Goal: Find specific page/section: Find specific page/section

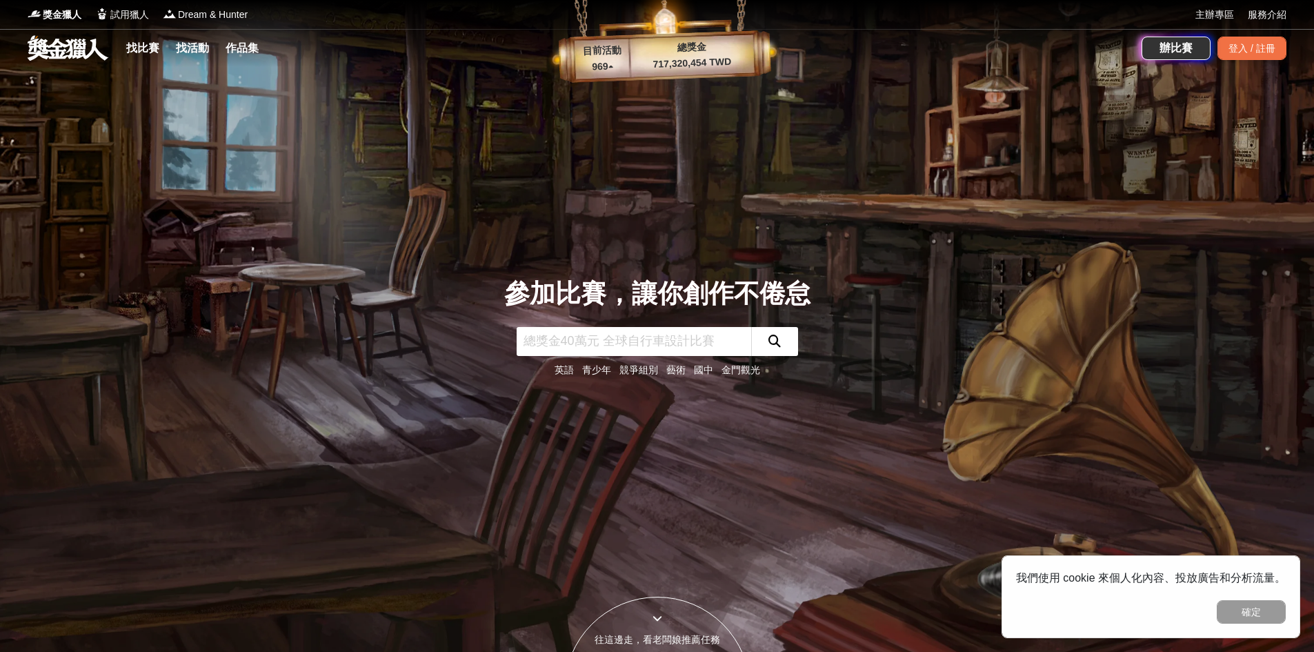
click at [608, 366] on link "青少年" at bounding box center [596, 369] width 29 height 11
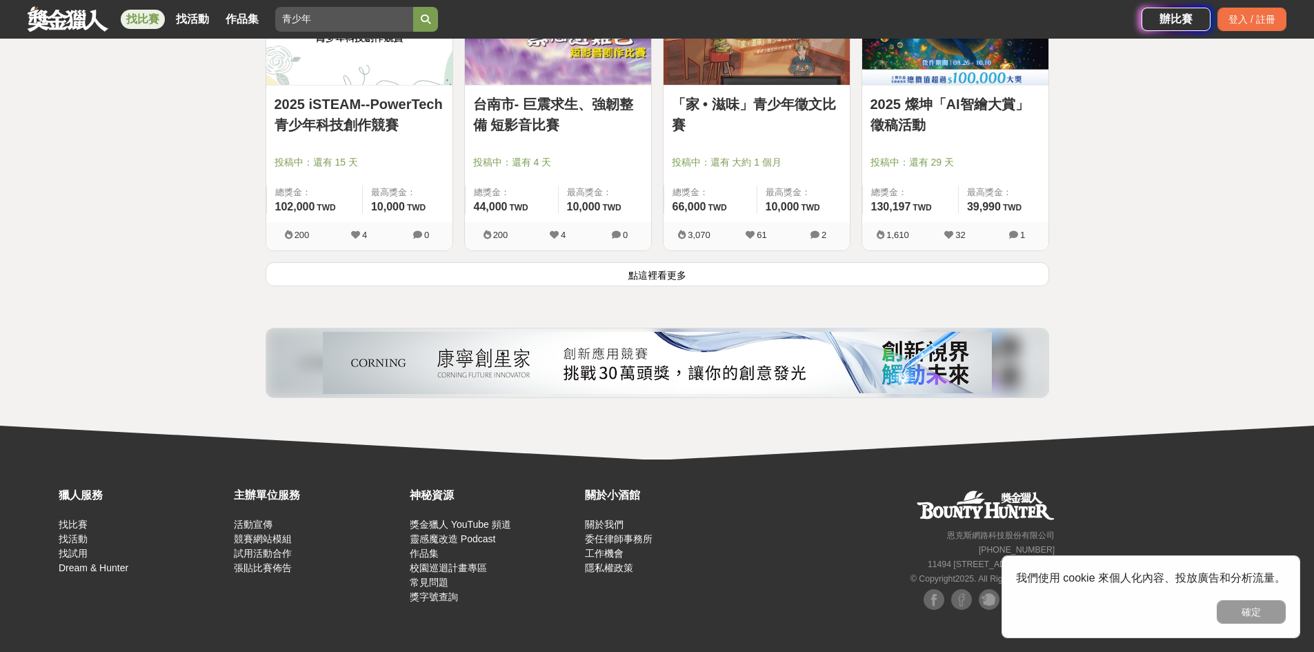
scroll to position [1797, 0]
drag, startPoint x: 637, startPoint y: 274, endPoint x: 632, endPoint y: 261, distance: 13.1
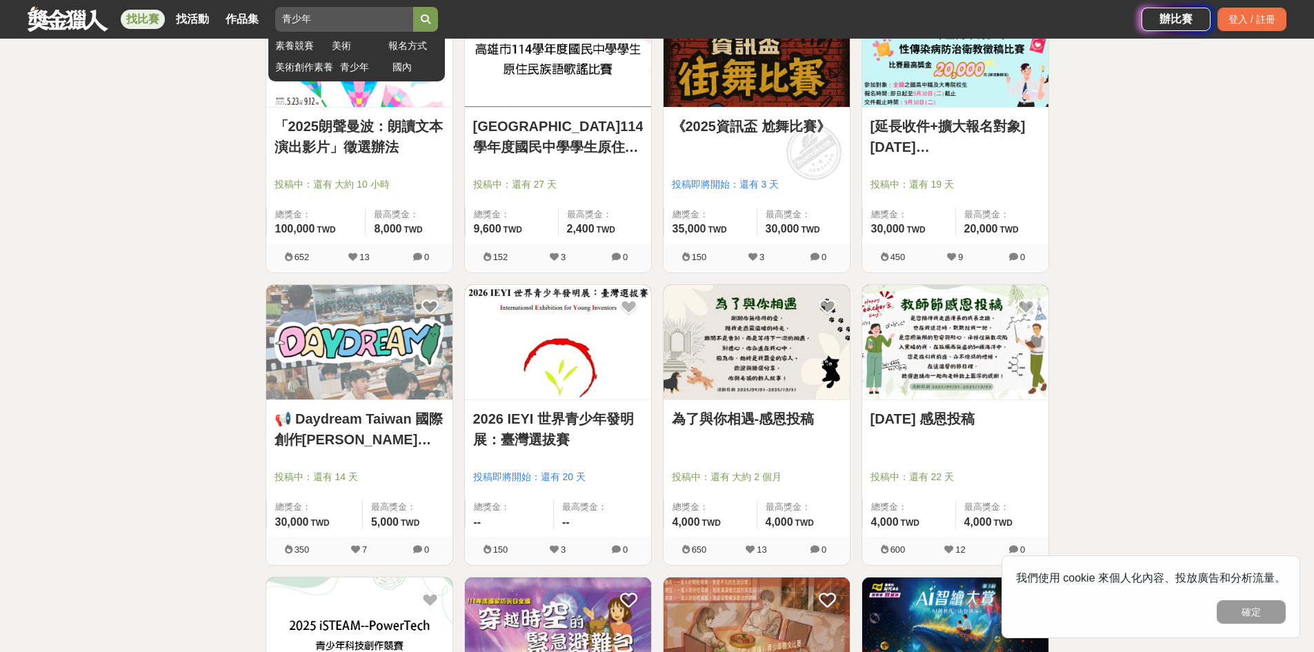
scroll to position [1176, 0]
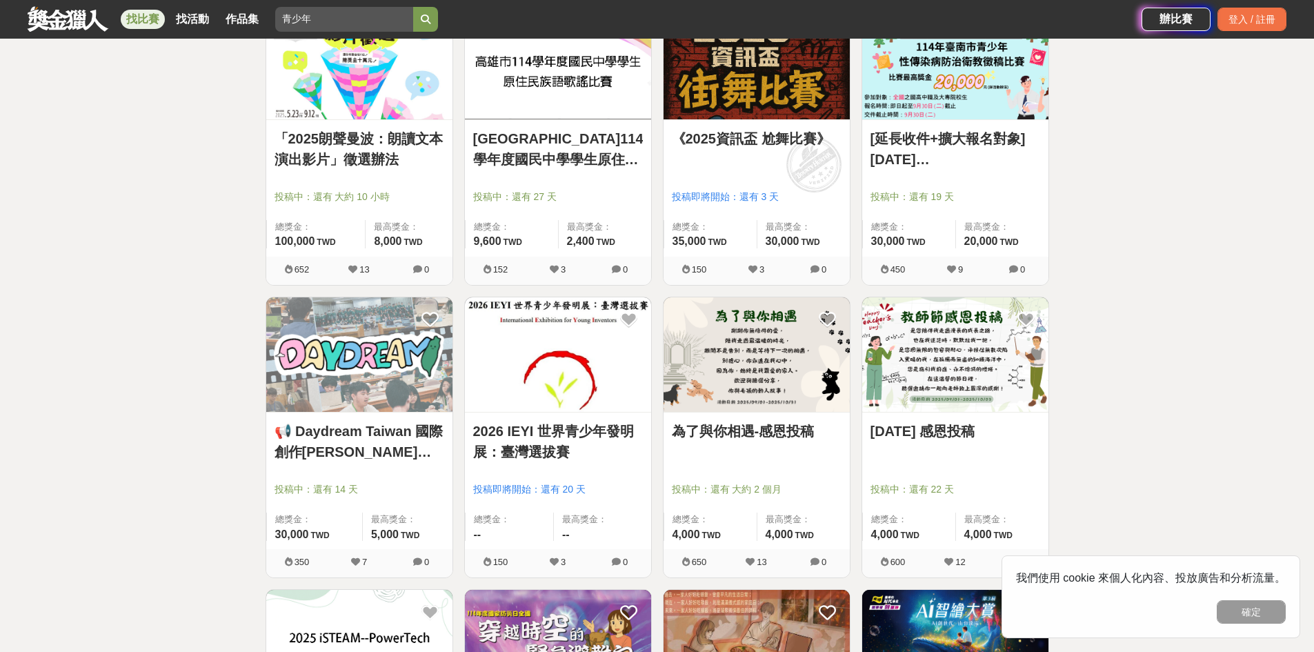
drag, startPoint x: 339, startPoint y: 11, endPoint x: 137, endPoint y: 43, distance: 204.6
click at [137, 43] on div "獎金獵人 試用獵人 Dream & Hunter 主辦專區 服務介紹 找比賽 找活動 作品集 青少年 素養競賽 美術 報名方式 美術創作素養 青少年 國內 辦…" at bounding box center [657, 48] width 1314 height 2449
